Goal: Information Seeking & Learning: Learn about a topic

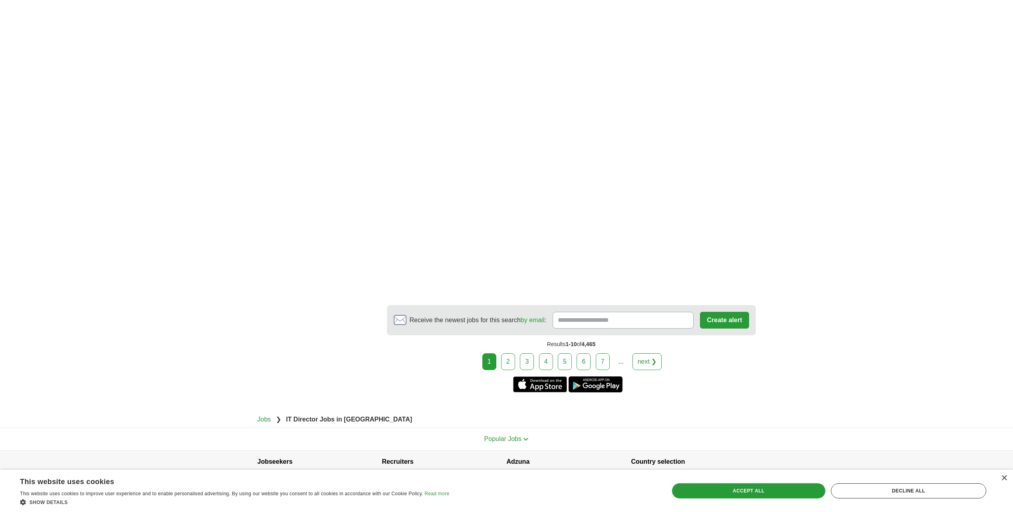
scroll to position [1177, 0]
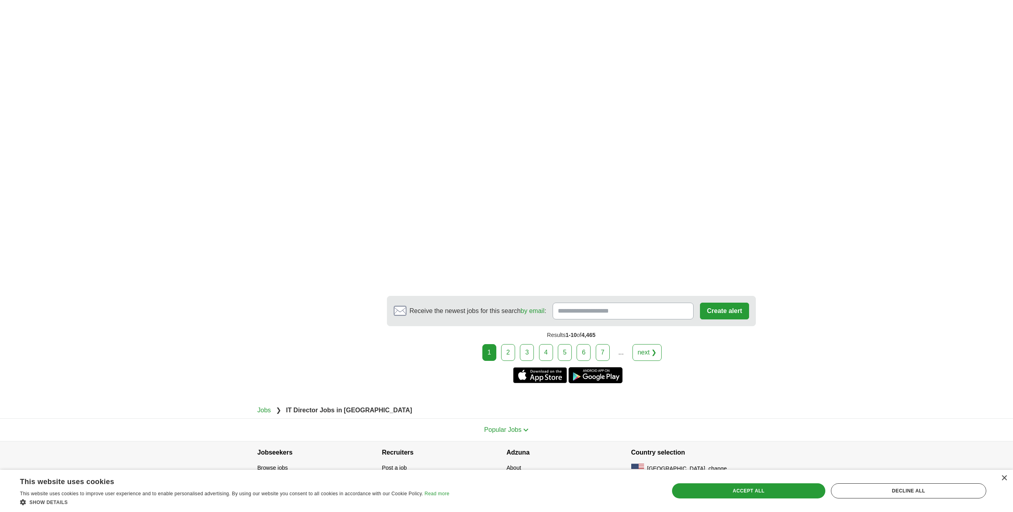
click at [650, 344] on link "next ❯" at bounding box center [647, 352] width 30 height 17
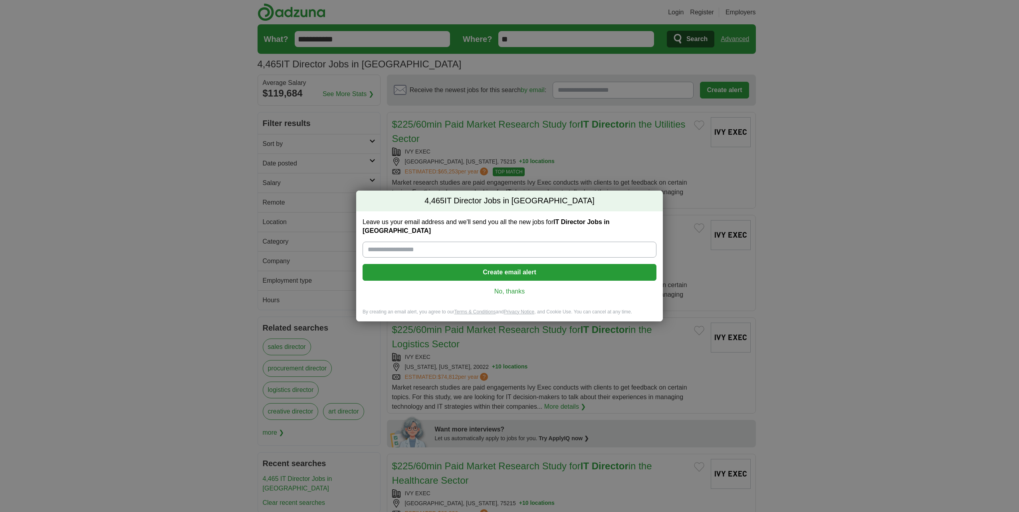
click at [506, 287] on link "No, thanks" at bounding box center [509, 291] width 281 height 9
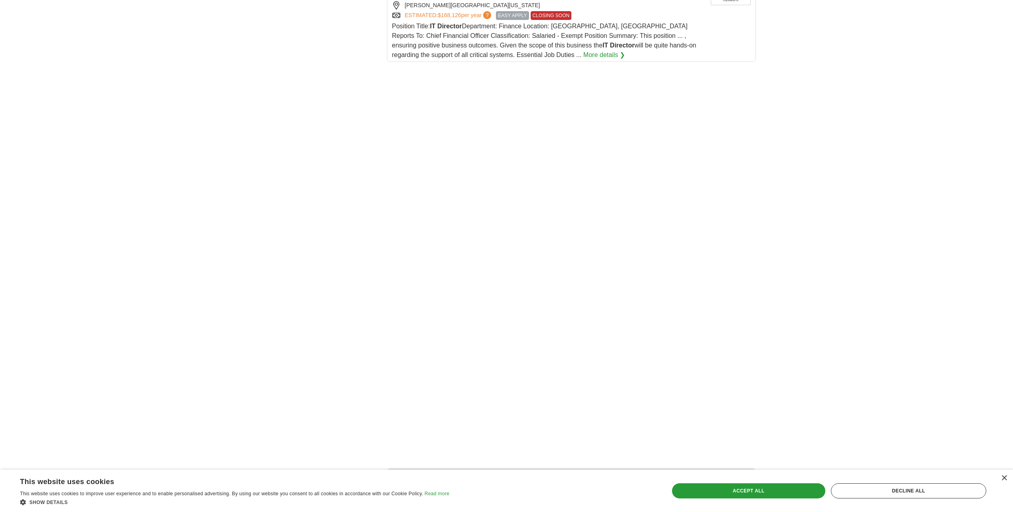
scroll to position [1288, 0]
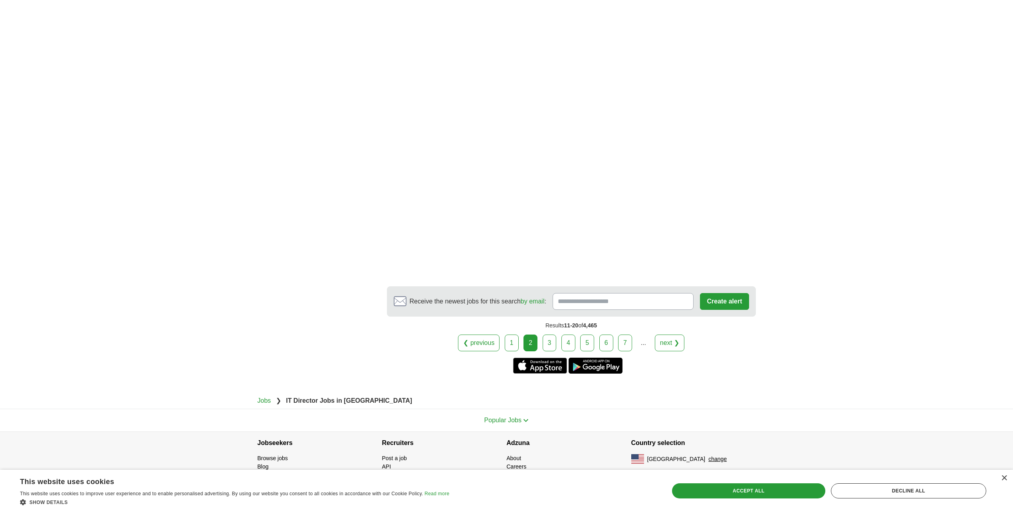
click at [548, 341] on link "3" at bounding box center [549, 343] width 14 height 17
